Goal: Use online tool/utility

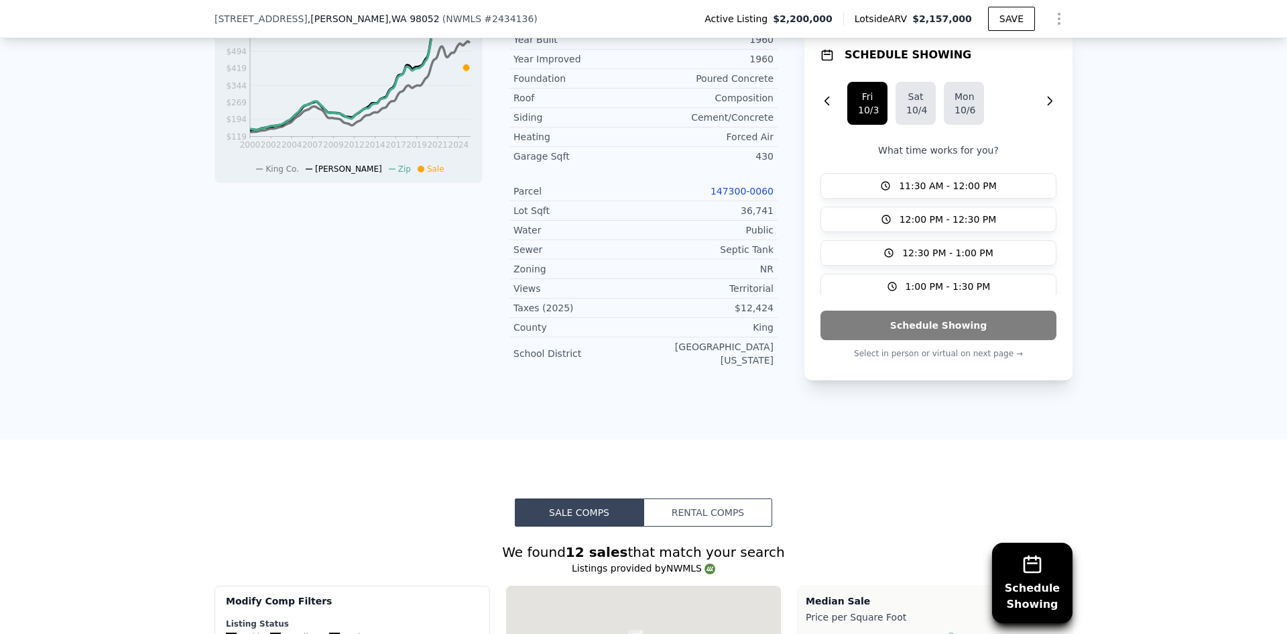
scroll to position [1068, 0]
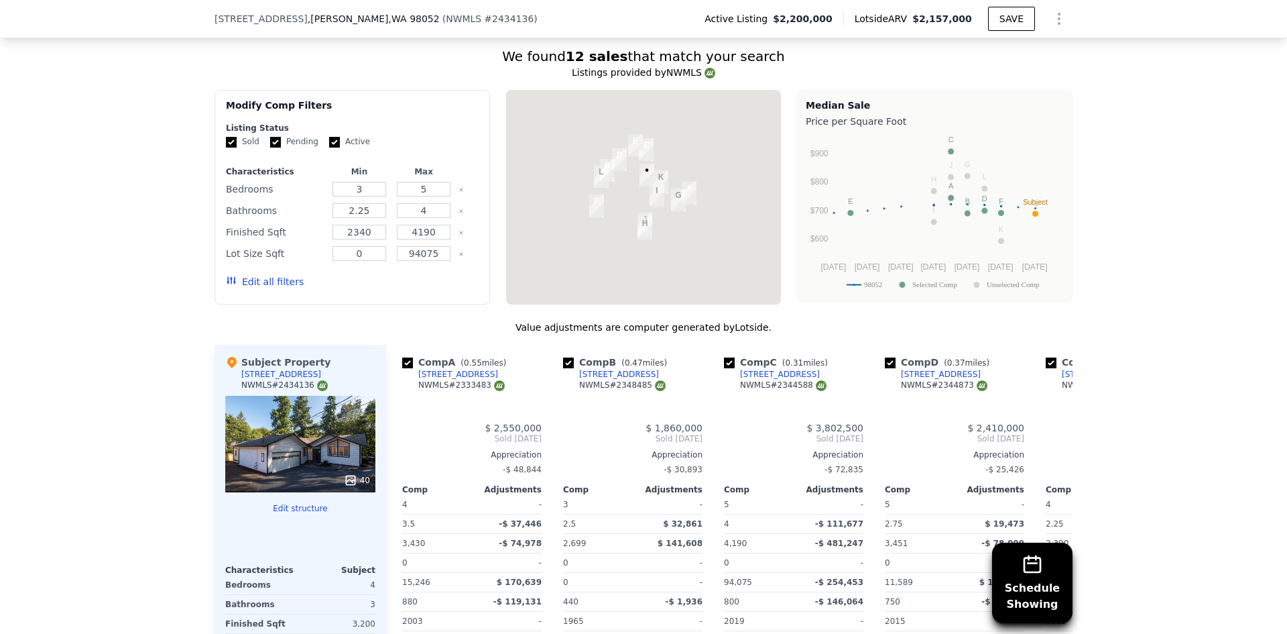
type input "$ 2,156,000"
type input "-$ 374,061"
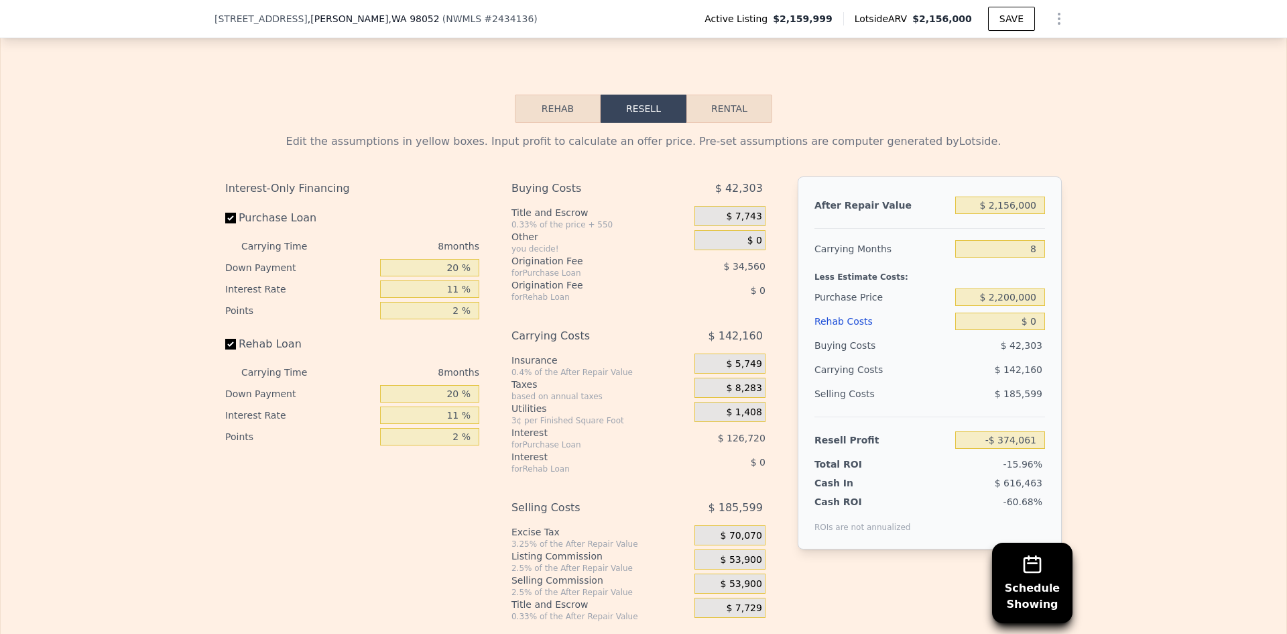
scroll to position [1946, 0]
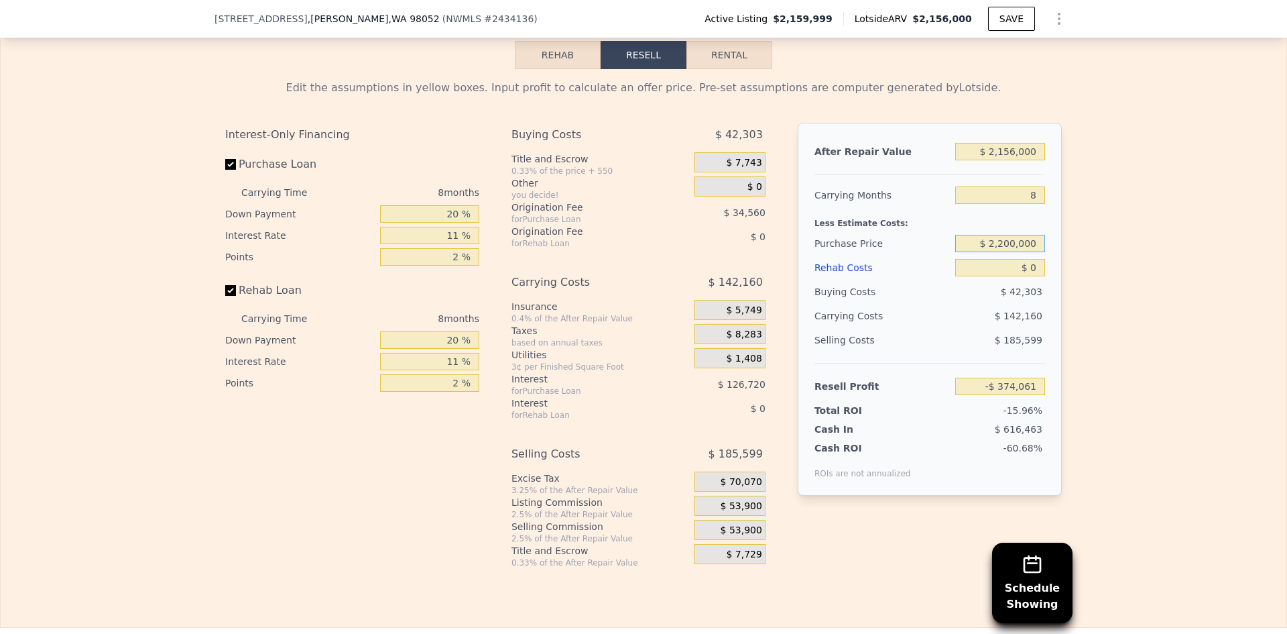
drag, startPoint x: 993, startPoint y: 249, endPoint x: 1006, endPoint y: 248, distance: 12.8
click at [1006, 248] on input "$ 2,200,000" at bounding box center [1000, 243] width 90 height 17
type input "$ 1,410,000"
drag, startPoint x: 1026, startPoint y: 274, endPoint x: 1032, endPoint y: 276, distance: 7.0
click at [1032, 276] on input "$ 0" at bounding box center [1000, 267] width 90 height 17
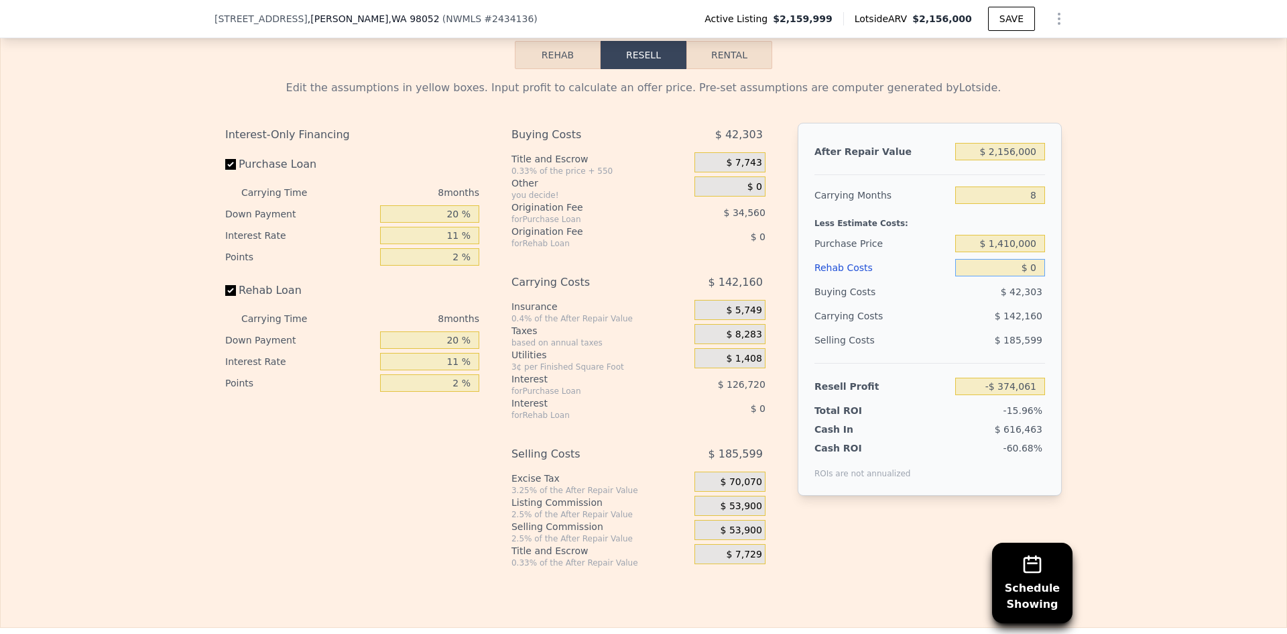
type input "$ 434,436"
type input "$ 2,000"
type input "$ 432,284"
type input "$ 20,000"
type input "$ 412,940"
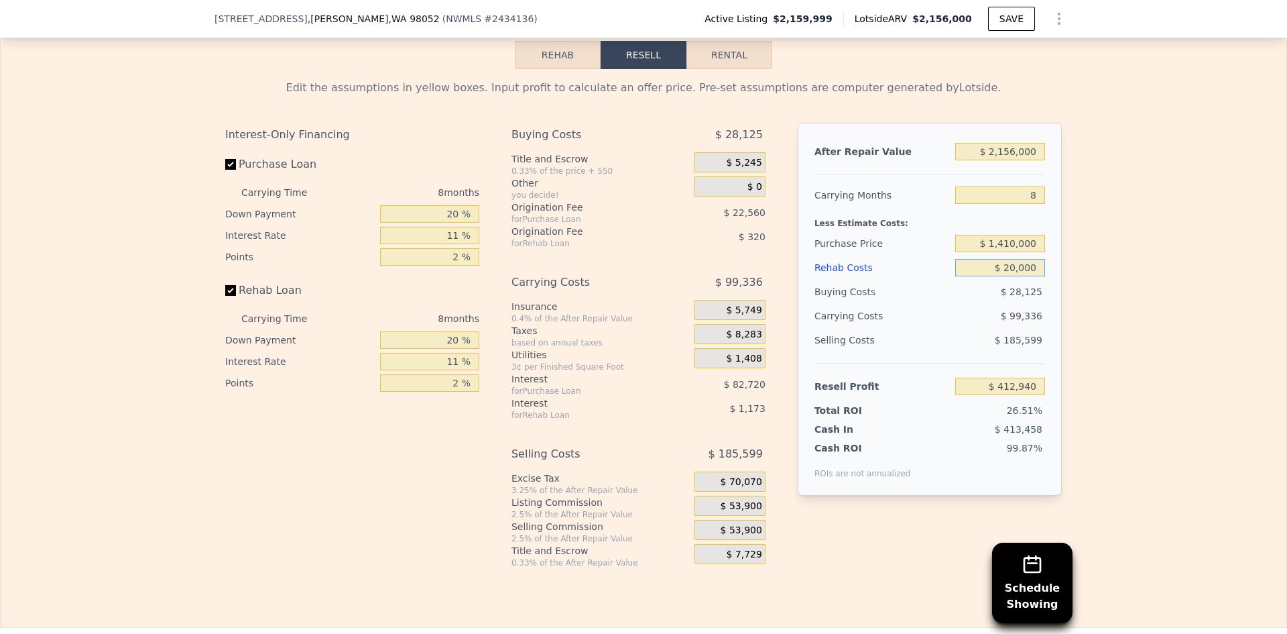
type input "$ 200,000"
type input "$ 219,500"
type input "$ 200,000"
click at [960, 328] on div "$ 109,896" at bounding box center [974, 316] width 141 height 24
click at [1029, 202] on input "8" at bounding box center [1000, 194] width 90 height 17
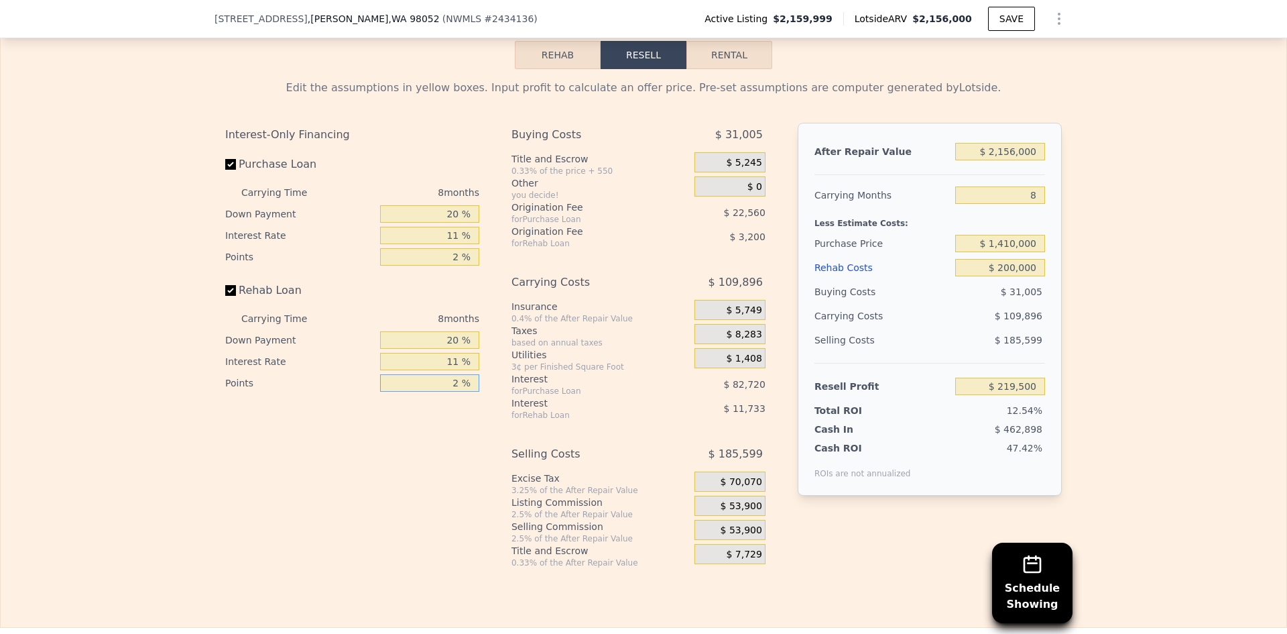
drag, startPoint x: 442, startPoint y: 391, endPoint x: 455, endPoint y: 394, distance: 13.0
click at [455, 392] on input "2 %" at bounding box center [429, 382] width 99 height 17
type input "1 %"
type input "$ 221,100"
type input "1 %"
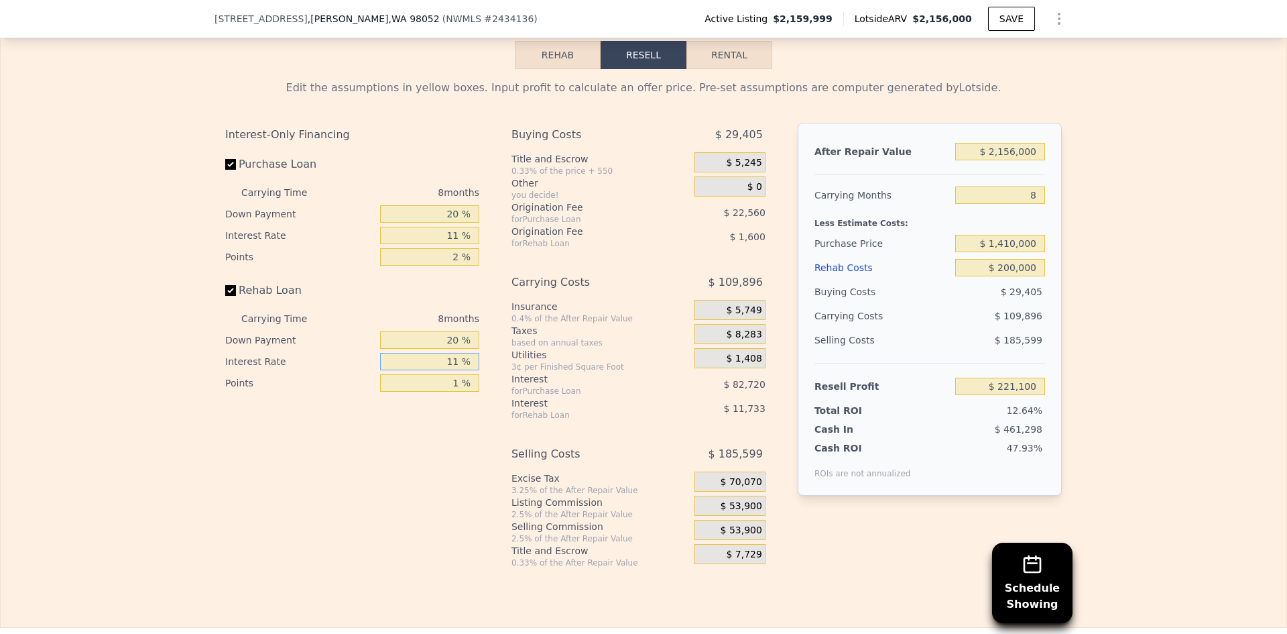
drag, startPoint x: 446, startPoint y: 367, endPoint x: 457, endPoint y: 367, distance: 10.1
click at [457, 367] on input "11 %" at bounding box center [429, 361] width 99 height 17
type input "8 %"
type input "$ 224,300"
type input "8 %"
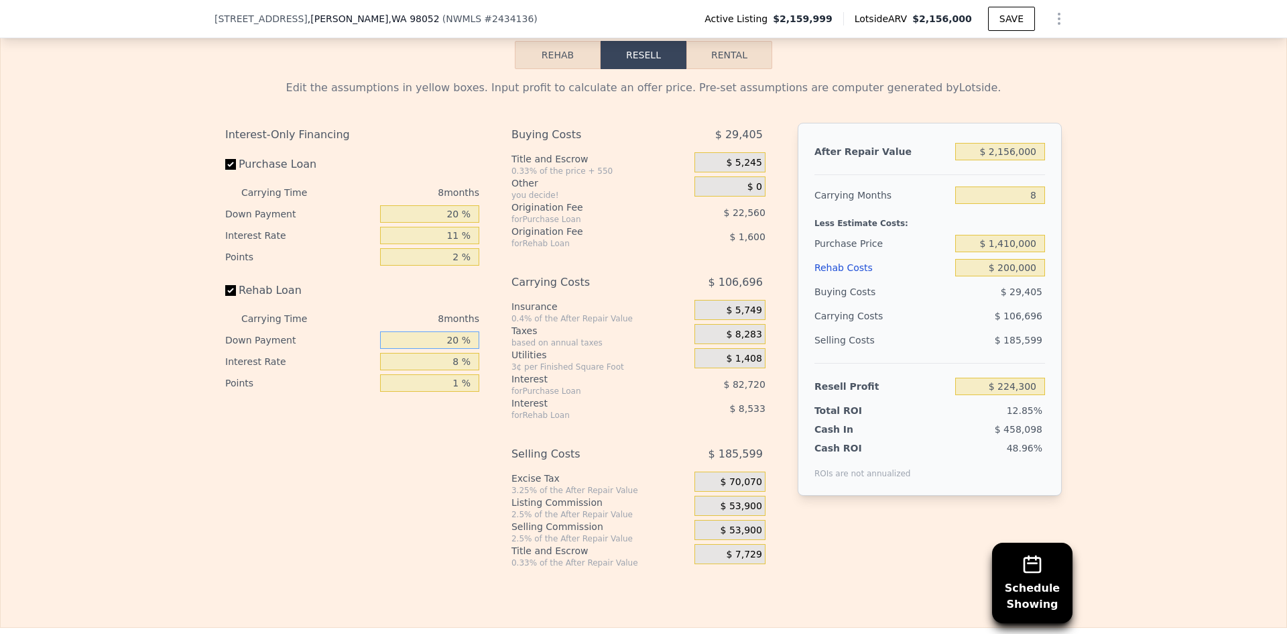
drag, startPoint x: 441, startPoint y: 347, endPoint x: 464, endPoint y: 344, distance: 23.0
click at [464, 344] on input "20 %" at bounding box center [429, 339] width 99 height 17
type input "0 %"
type input "$ 221,772"
type input "0 %"
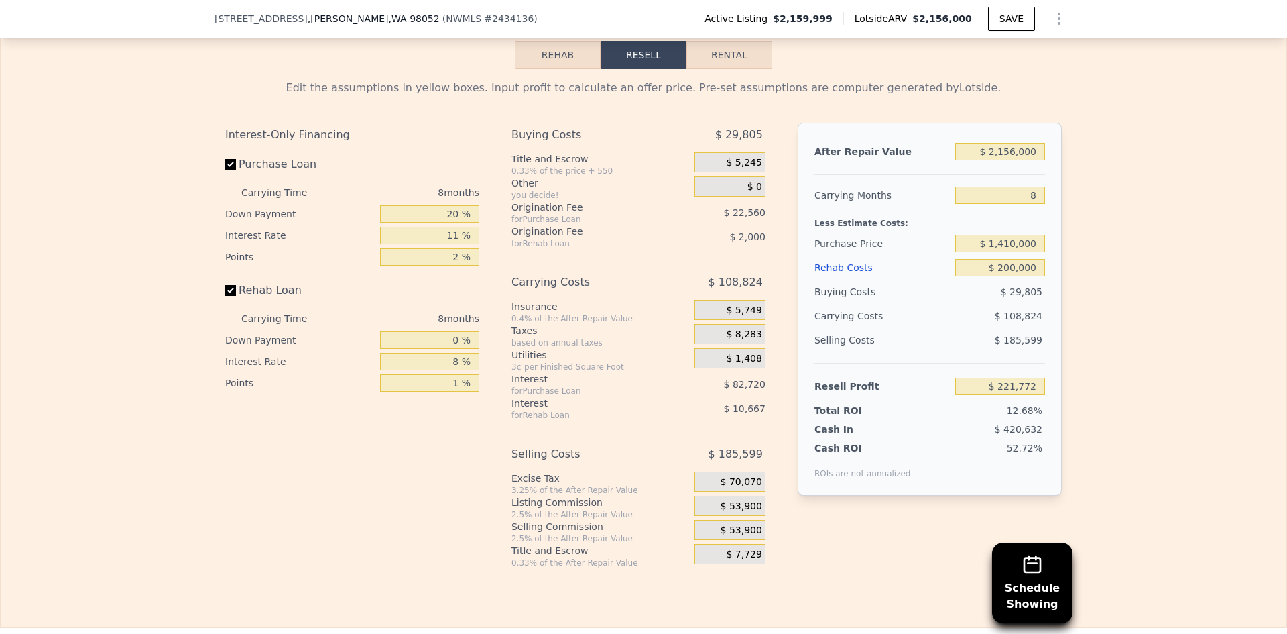
click at [523, 324] on div "0.4% of the After Repair Value" at bounding box center [601, 318] width 178 height 11
click at [455, 265] on input "2 %" at bounding box center [429, 256] width 99 height 17
type input "1 %"
type input "$ 233,052"
type input "1 %"
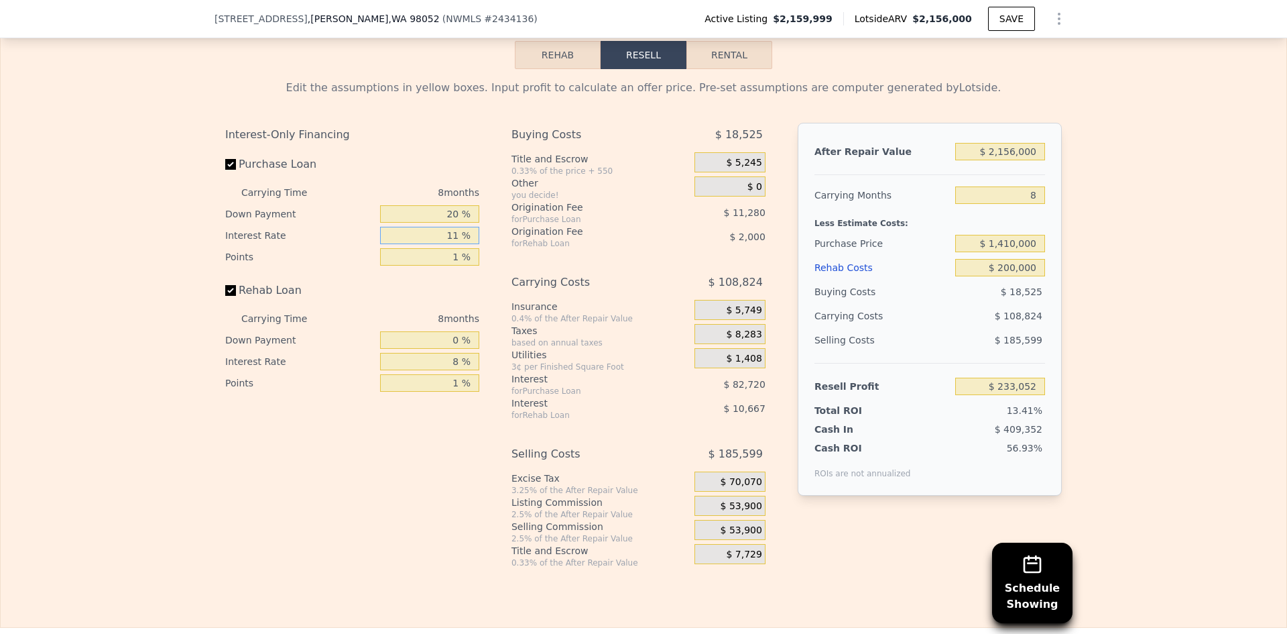
drag, startPoint x: 446, startPoint y: 243, endPoint x: 456, endPoint y: 246, distance: 10.6
click at [456, 244] on input "11 %" at bounding box center [429, 235] width 99 height 17
type input "8 %"
type input "$ 255,612"
type input "8 %"
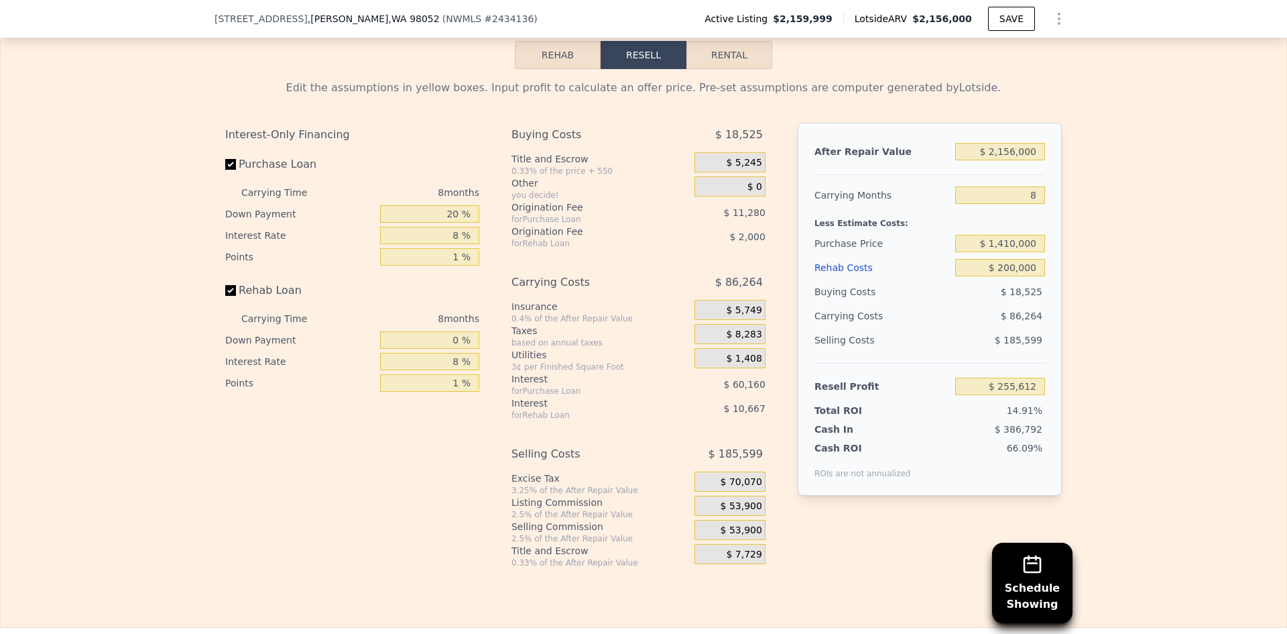
click at [585, 294] on div "Carrying Costs" at bounding box center [587, 282] width 150 height 24
